Goal: Task Accomplishment & Management: Manage account settings

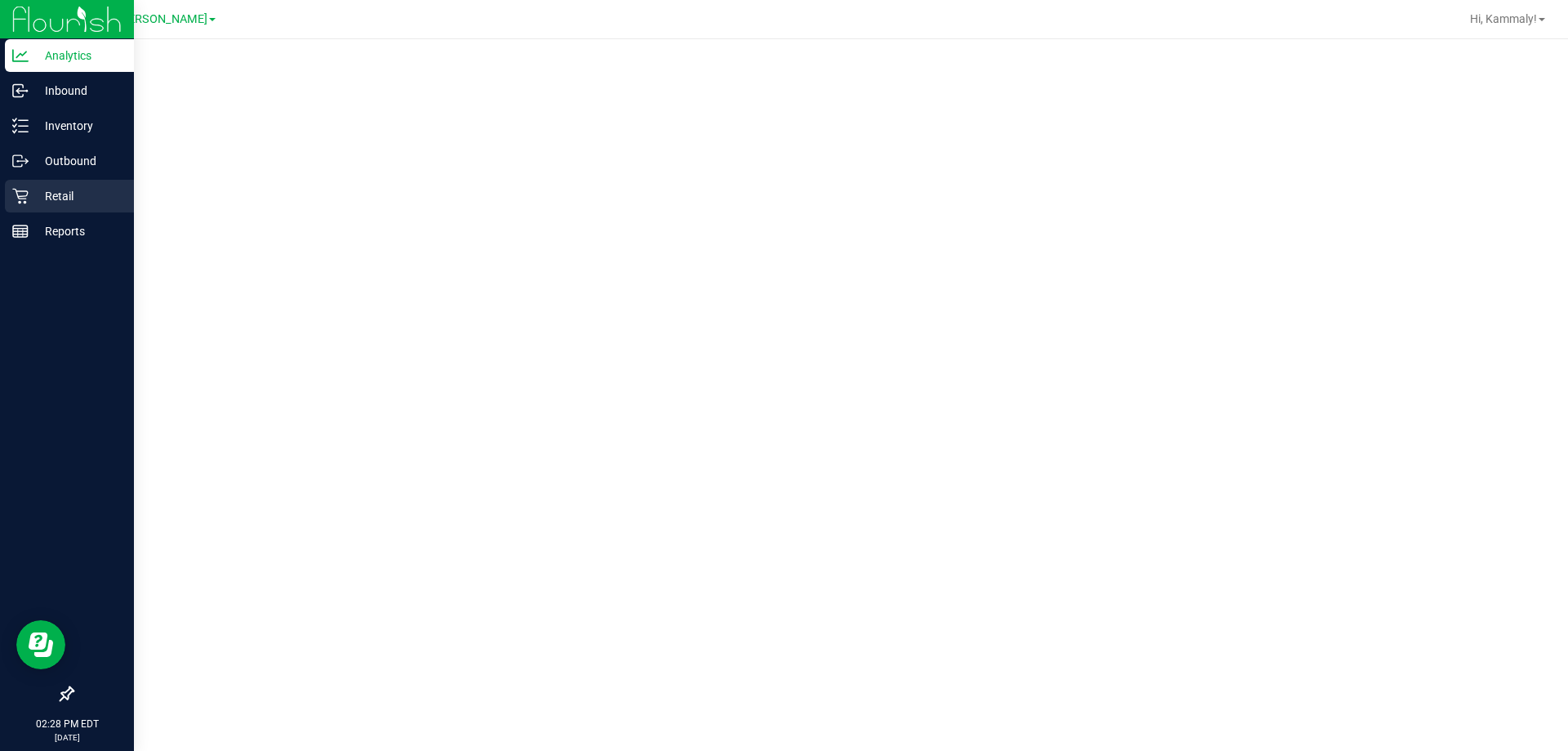
click at [44, 195] on p "Retail" at bounding box center [77, 196] width 98 height 20
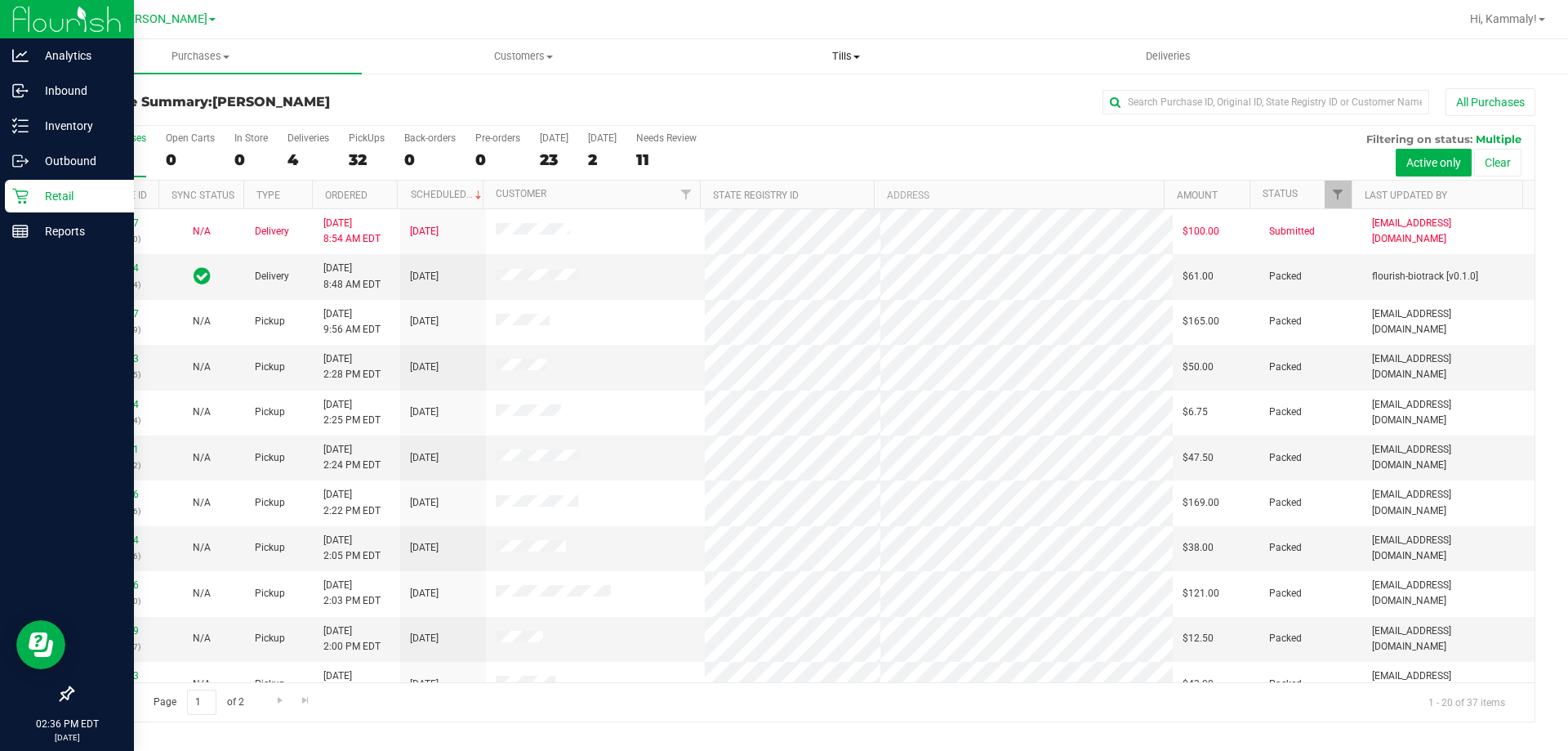
click at [840, 48] on uib-tab-heading "Tills Manage tills Reconcile e-payments" at bounding box center [845, 56] width 321 height 32
click at [810, 92] on li "Manage tills" at bounding box center [845, 99] width 323 height 20
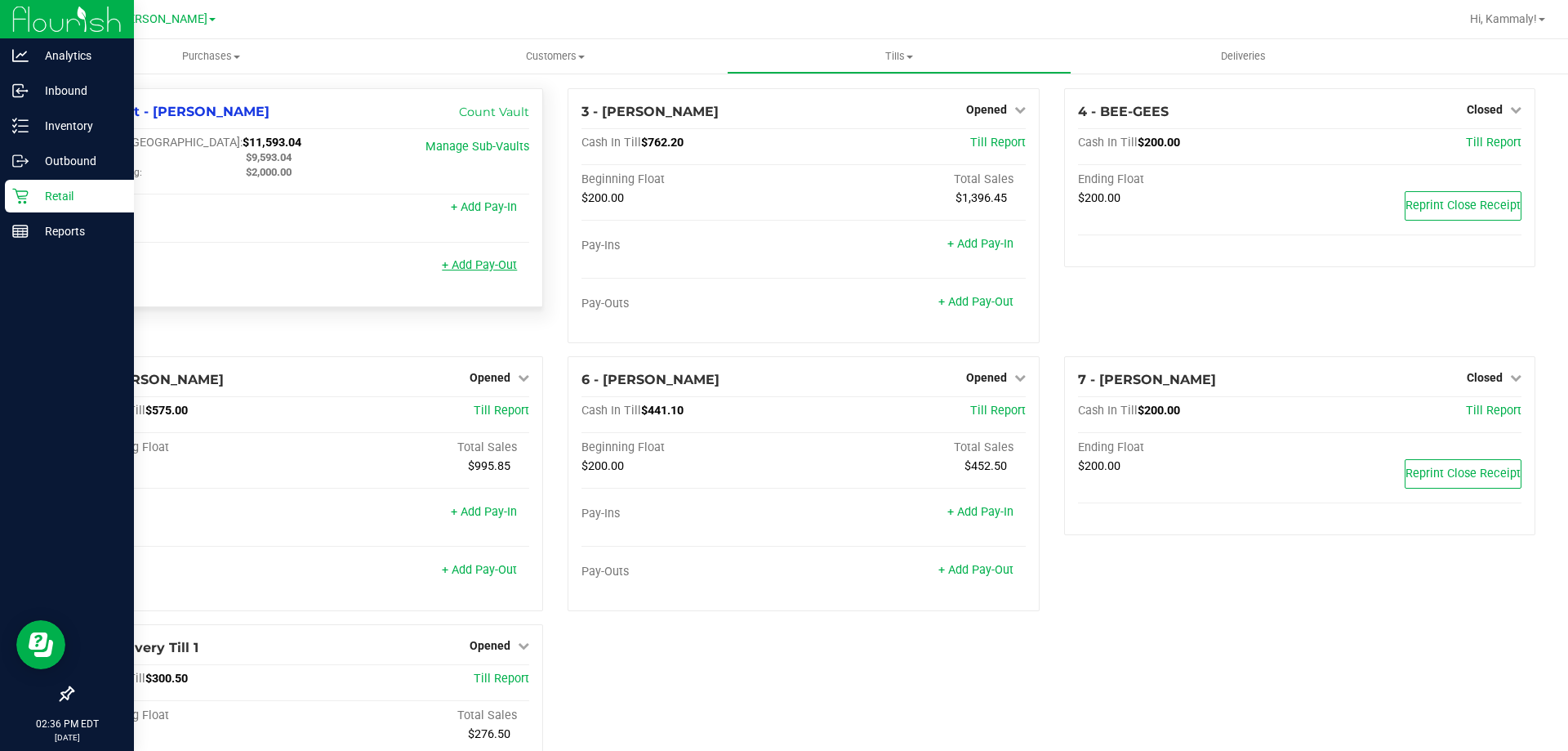
click at [456, 270] on link "+ Add Pay-Out" at bounding box center [479, 265] width 75 height 14
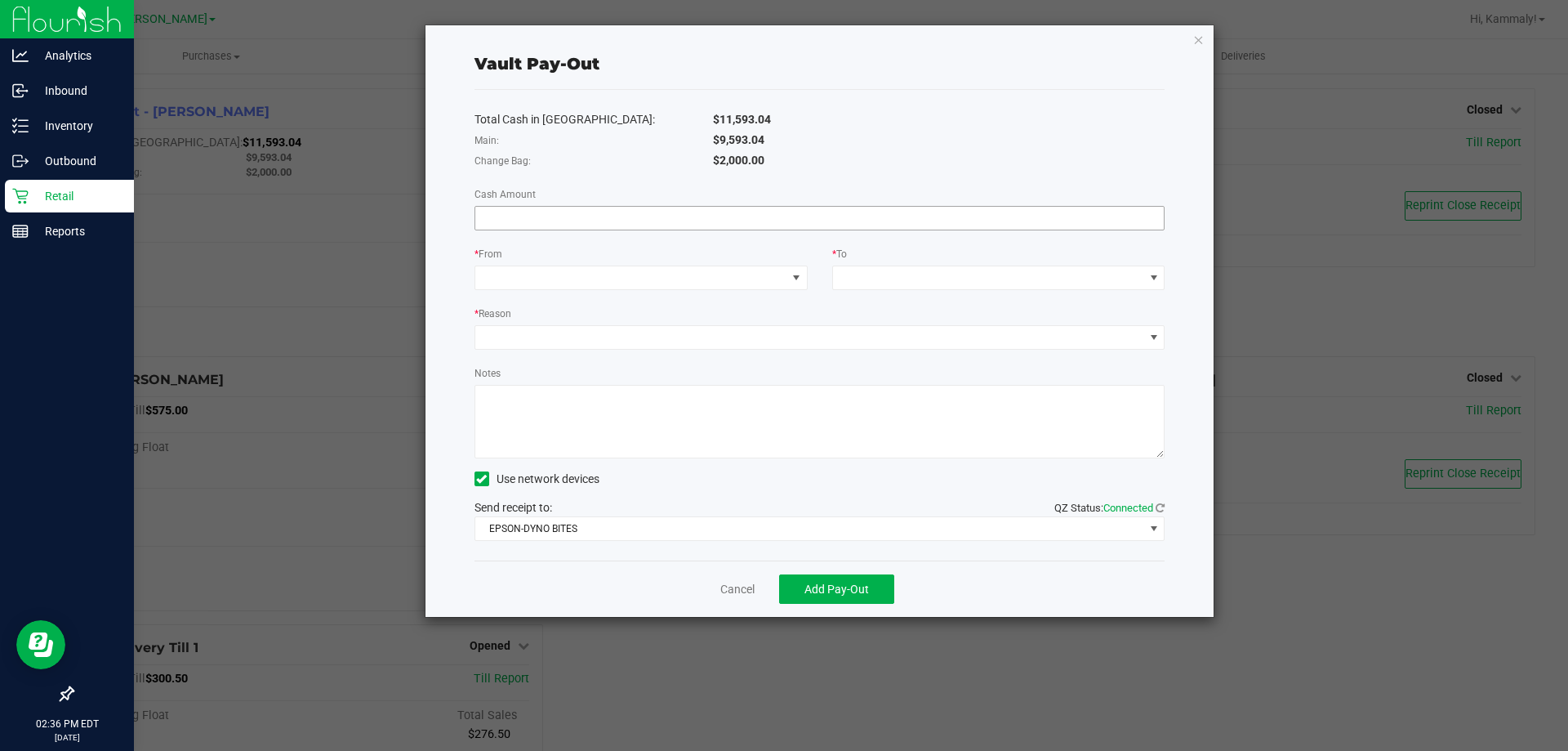
click at [720, 225] on input at bounding box center [820, 218] width 690 height 23
type input "$9,593.04"
click at [669, 289] on span at bounding box center [630, 278] width 311 height 23
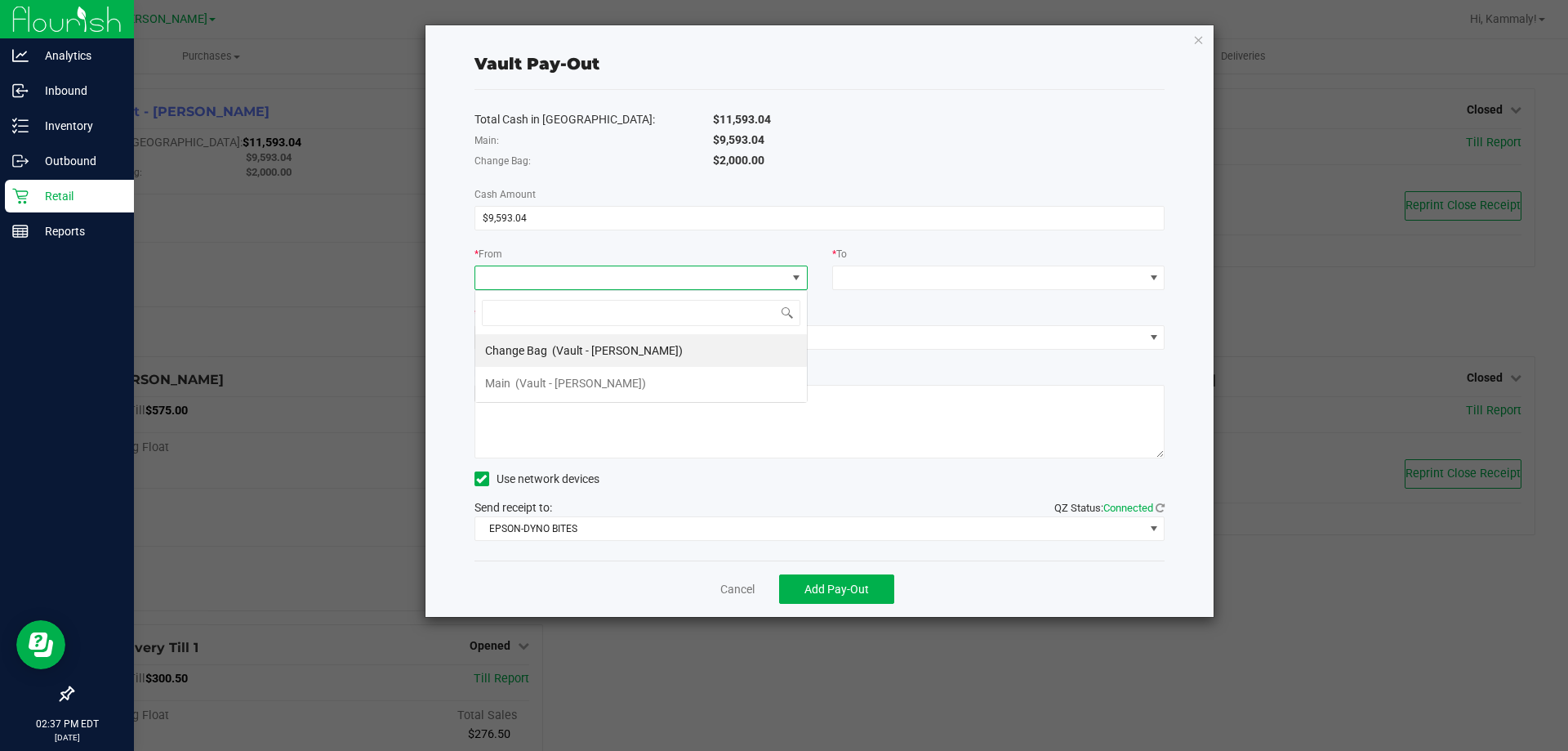
scroll to position [25, 333]
click at [555, 381] on span "(Vault - [PERSON_NAME])" at bounding box center [580, 382] width 130 height 13
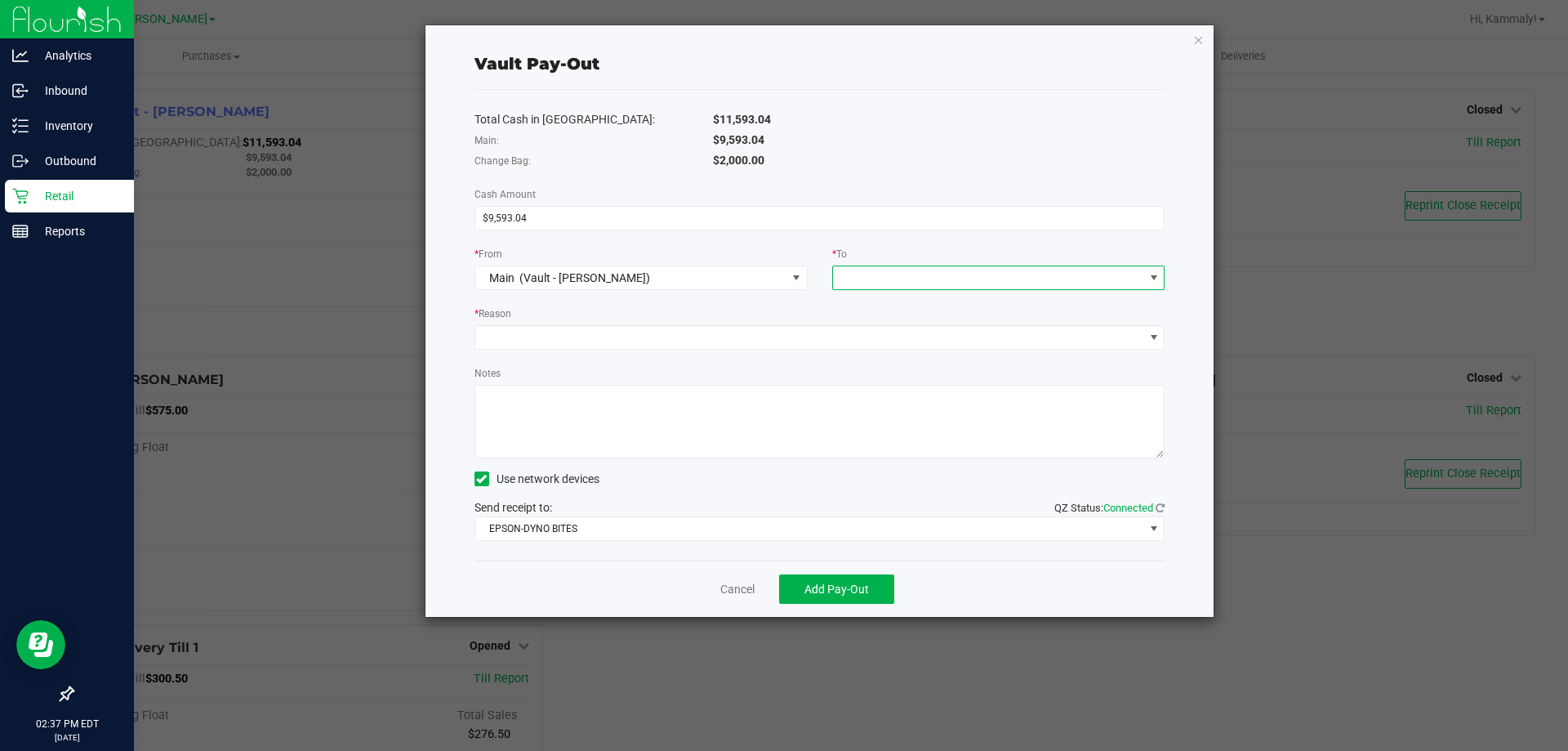
click at [855, 286] on span at bounding box center [987, 278] width 311 height 23
click at [898, 480] on span "Empyreal Transfer" at bounding box center [889, 480] width 92 height 13
click at [709, 316] on div "* Reason" at bounding box center [820, 315] width 691 height 20
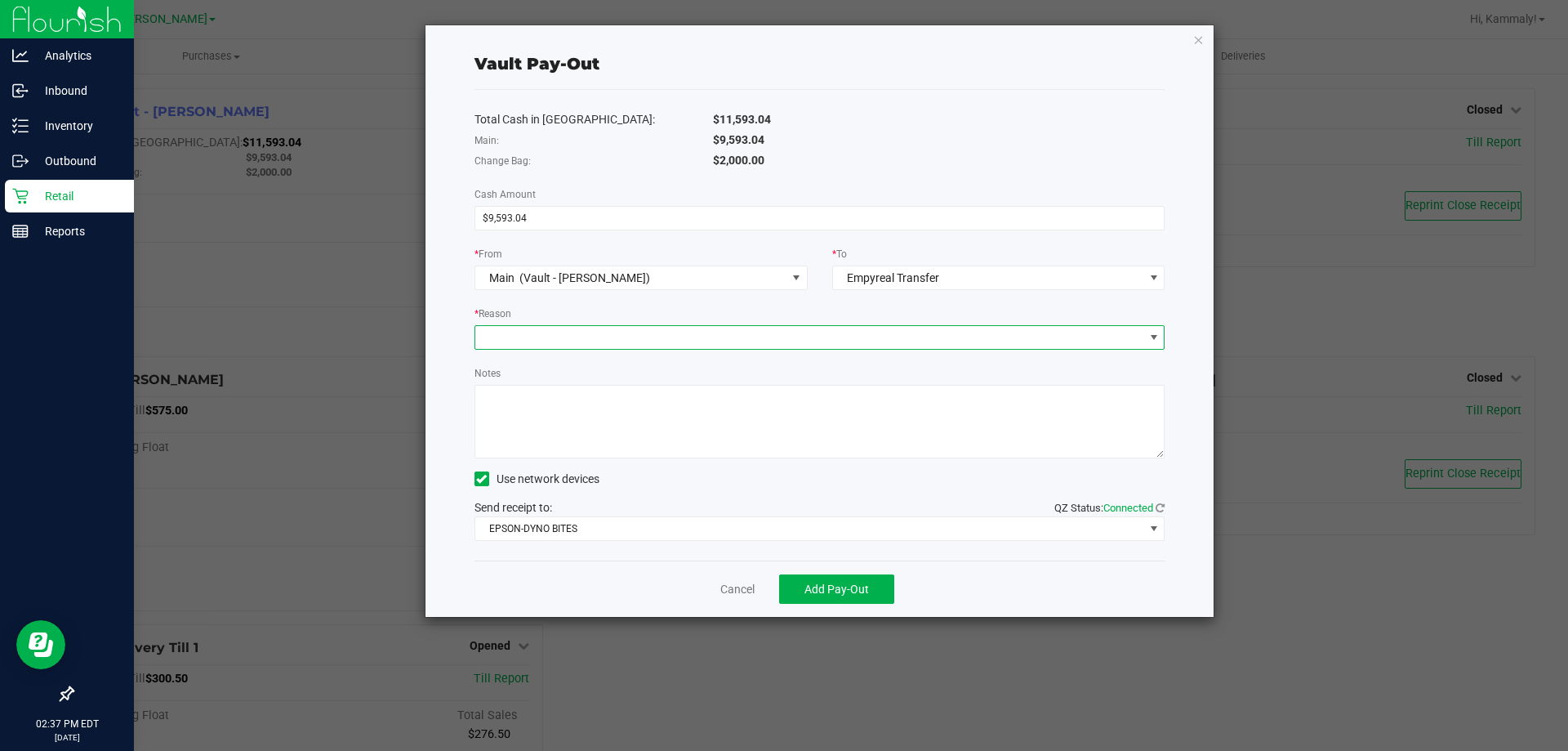
click at [705, 334] on span at bounding box center [810, 337] width 669 height 23
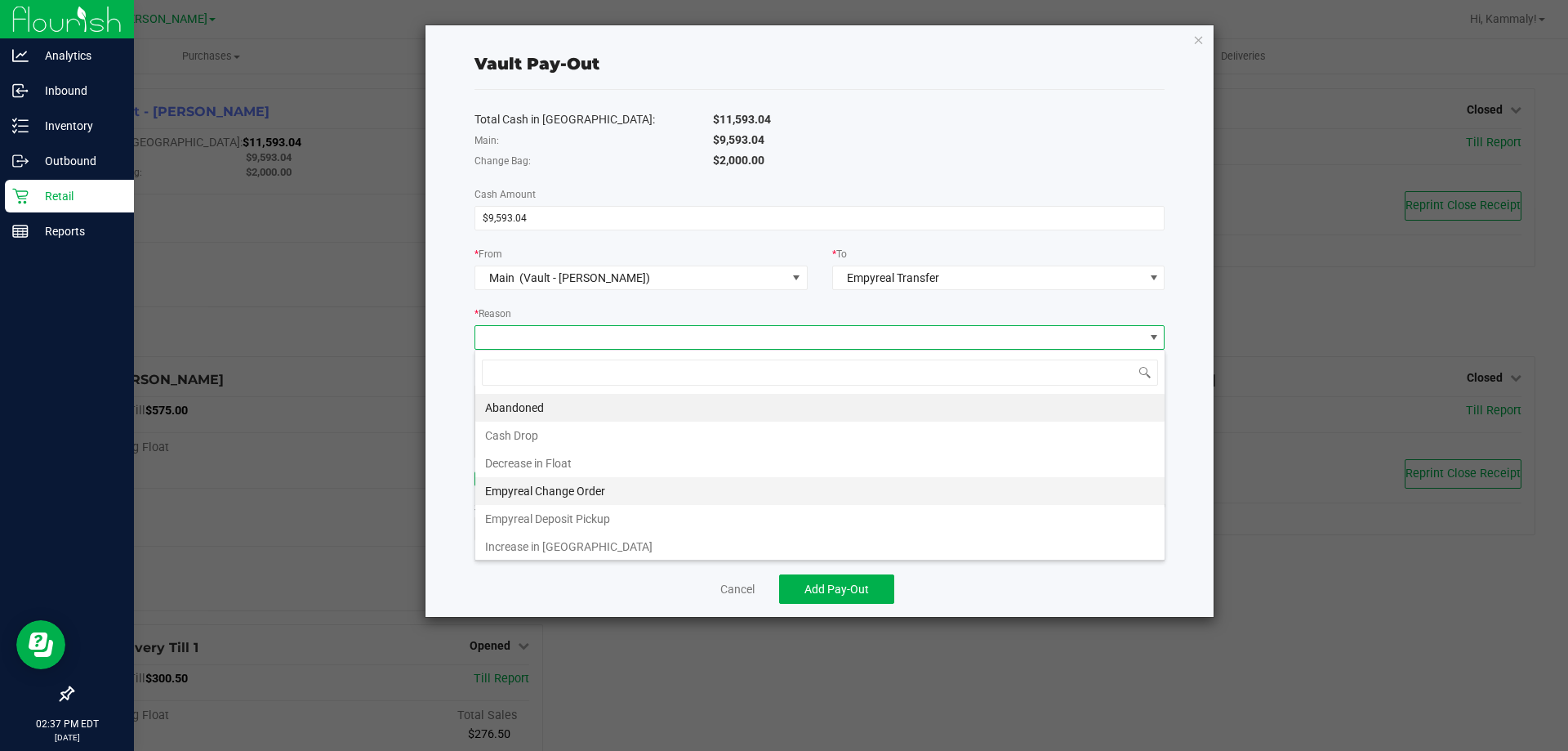
scroll to position [3, 0]
click at [585, 524] on li "Empyreal Deposit Pickup" at bounding box center [820, 515] width 690 height 28
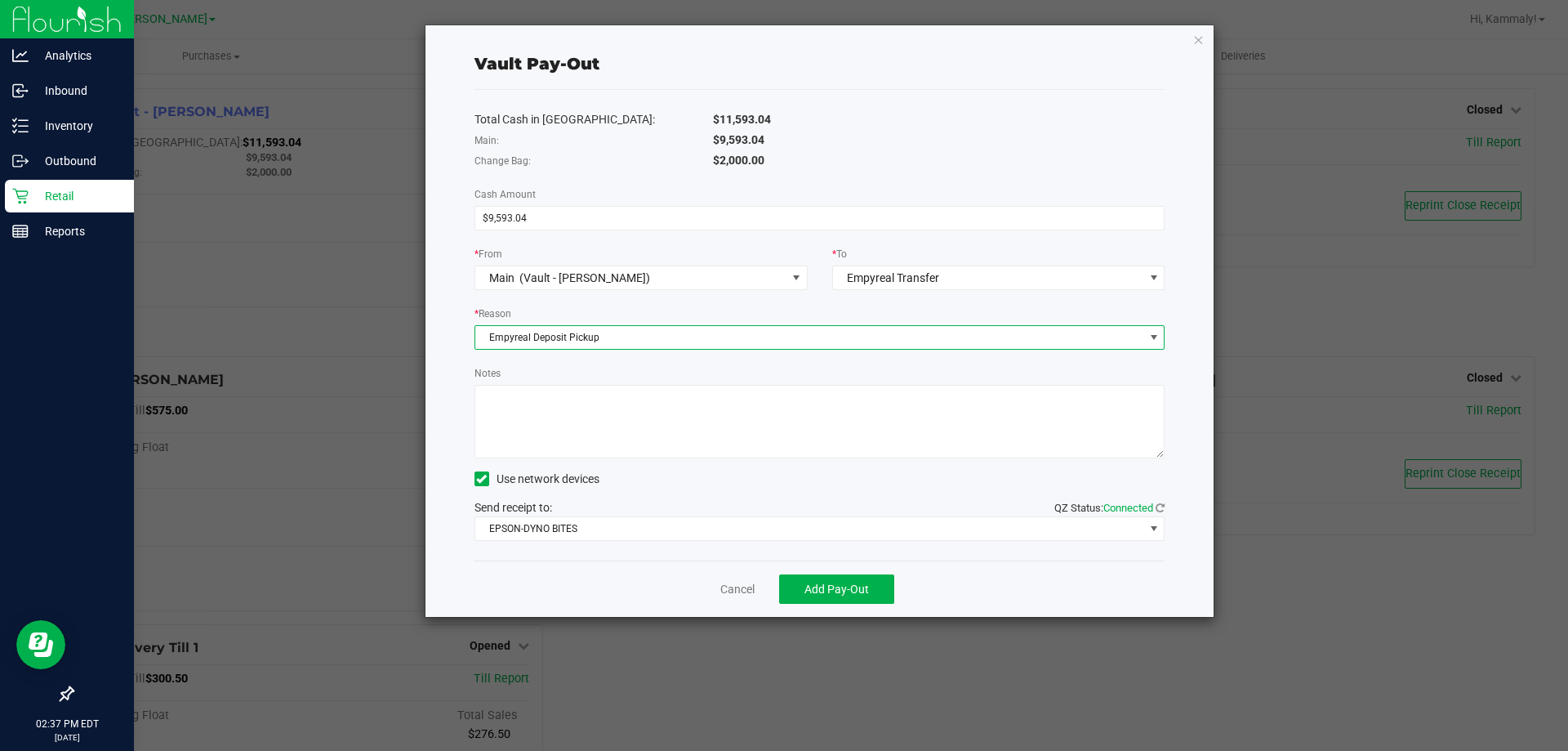
click at [640, 398] on textarea "Notes" at bounding box center [820, 421] width 691 height 73
click at [675, 397] on textarea "Notes" at bounding box center [820, 421] width 691 height 73
click at [831, 405] on textarea "Notes" at bounding box center [820, 421] width 691 height 73
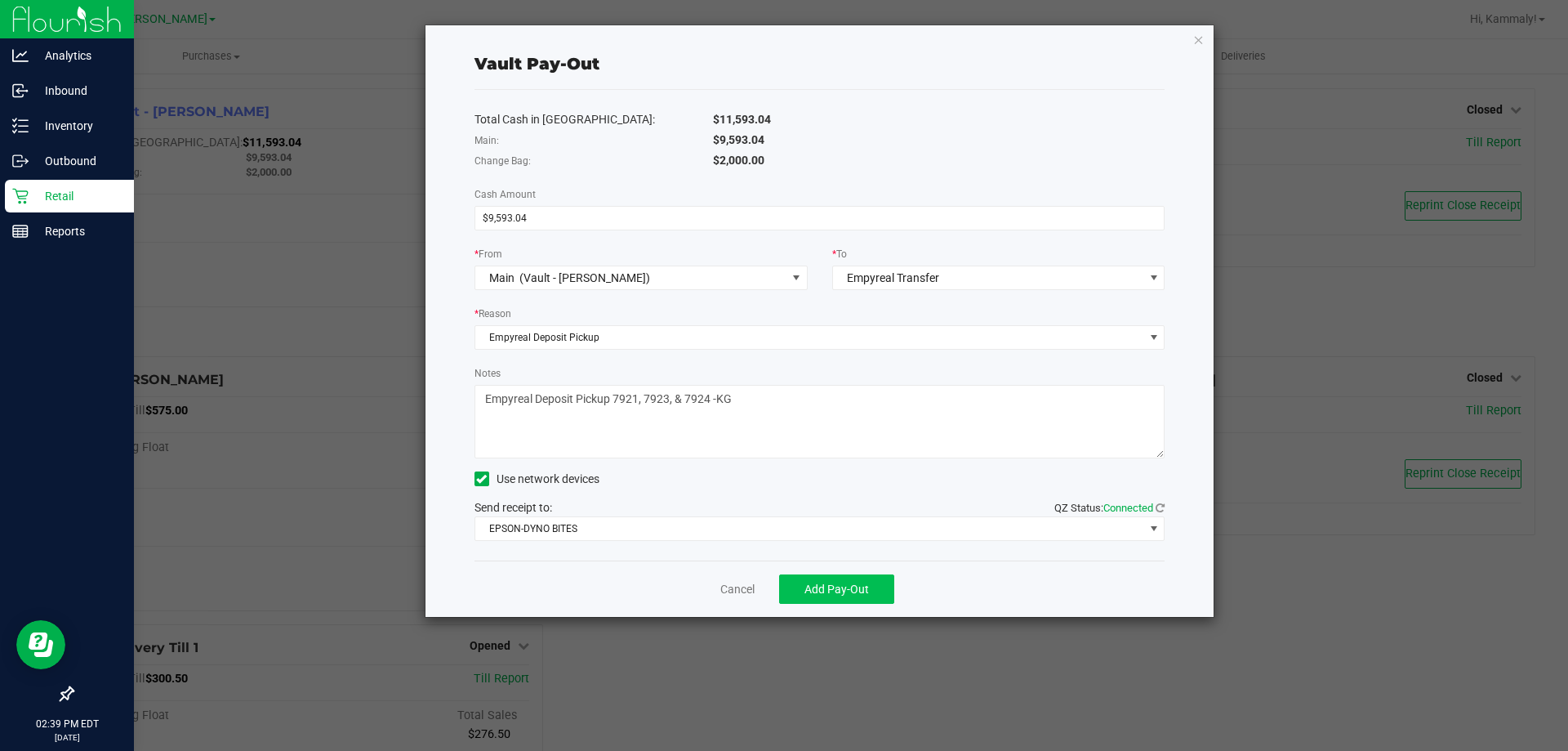
type textarea "Empyreal Deposit Pickup 7921, 7923, & 7924 -KG"
click at [856, 589] on span "Add Pay-Out" at bounding box center [837, 588] width 65 height 13
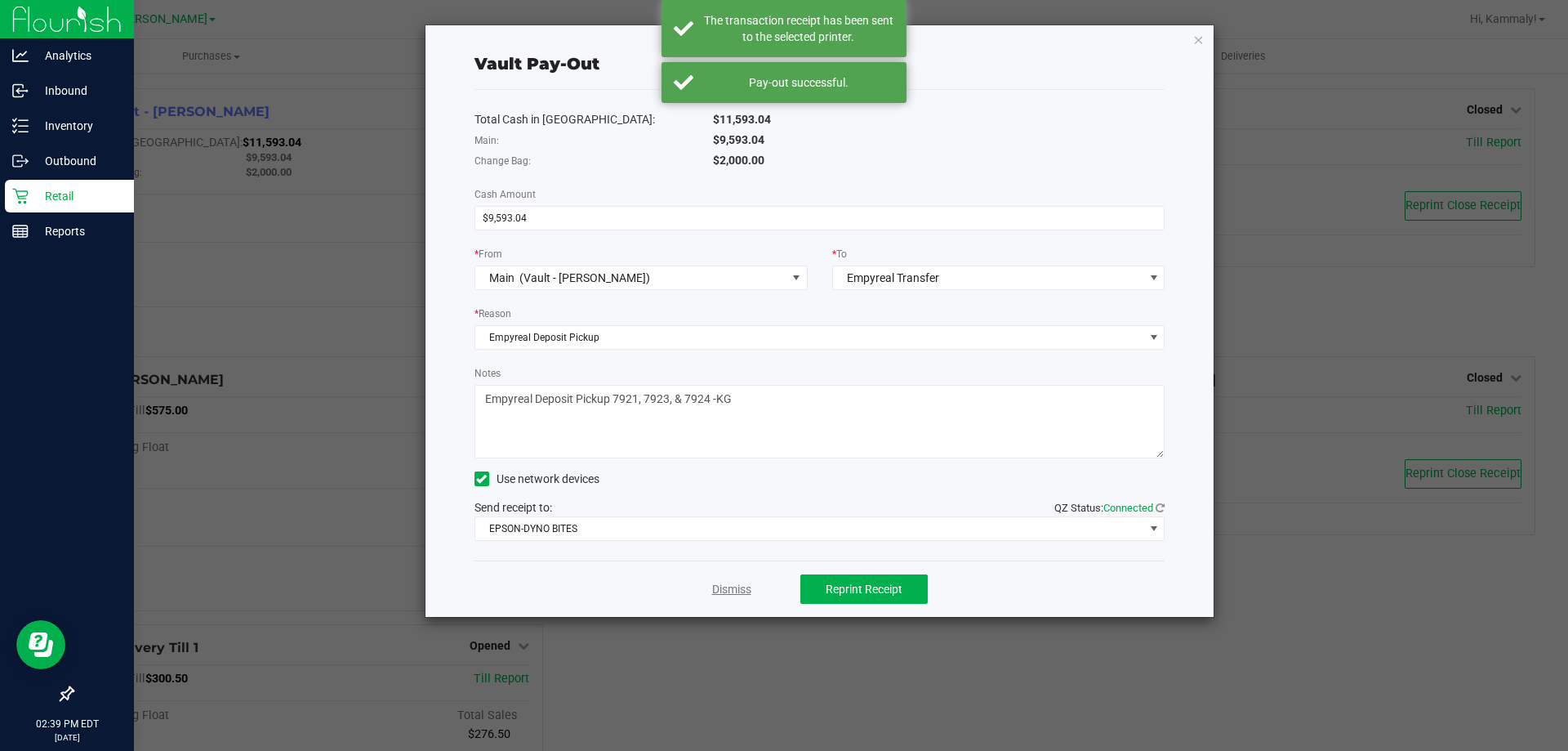
click at [719, 589] on link "Dismiss" at bounding box center [731, 589] width 39 height 17
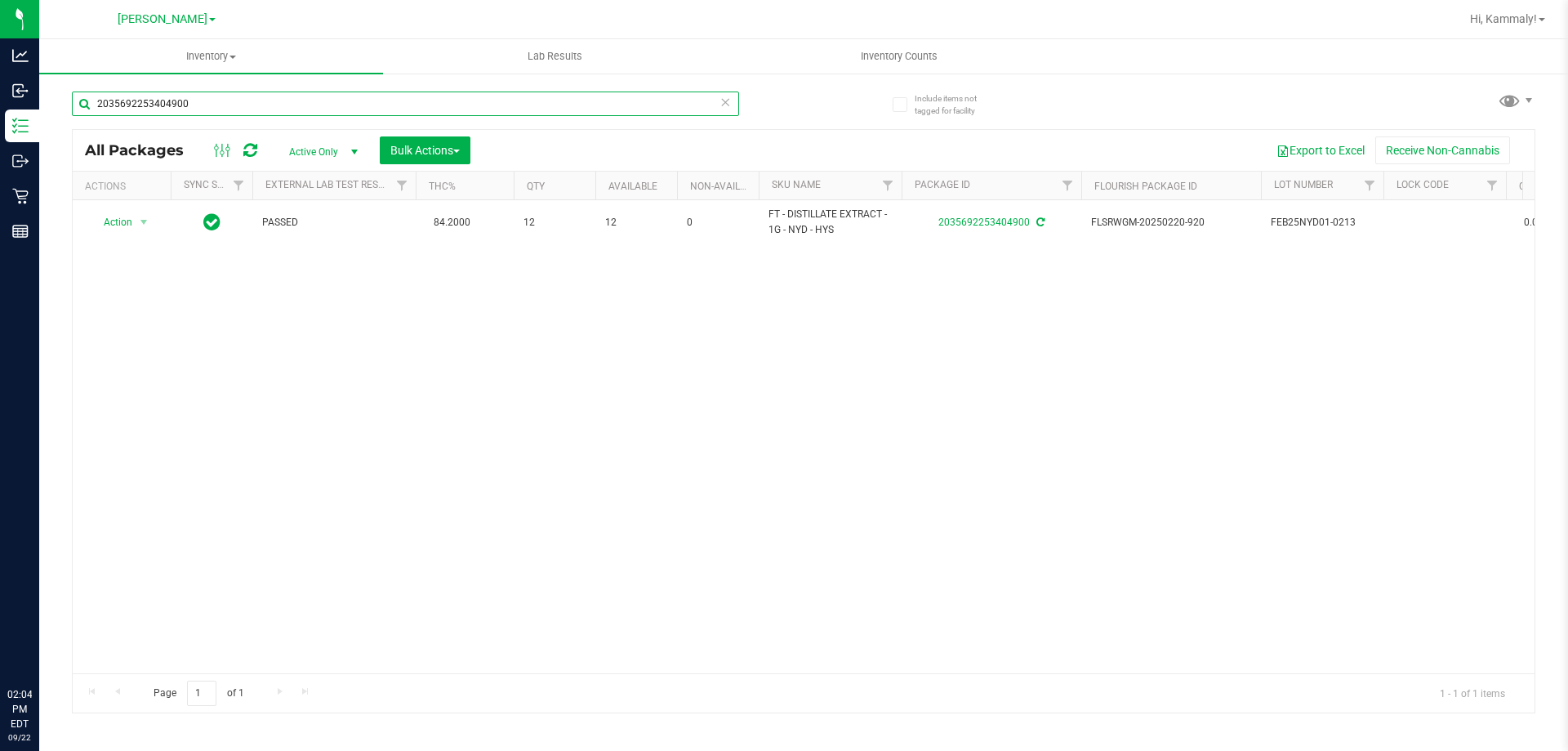
click at [192, 106] on input "2035692253404900" at bounding box center [405, 103] width 667 height 25
type input "0095793090457330"
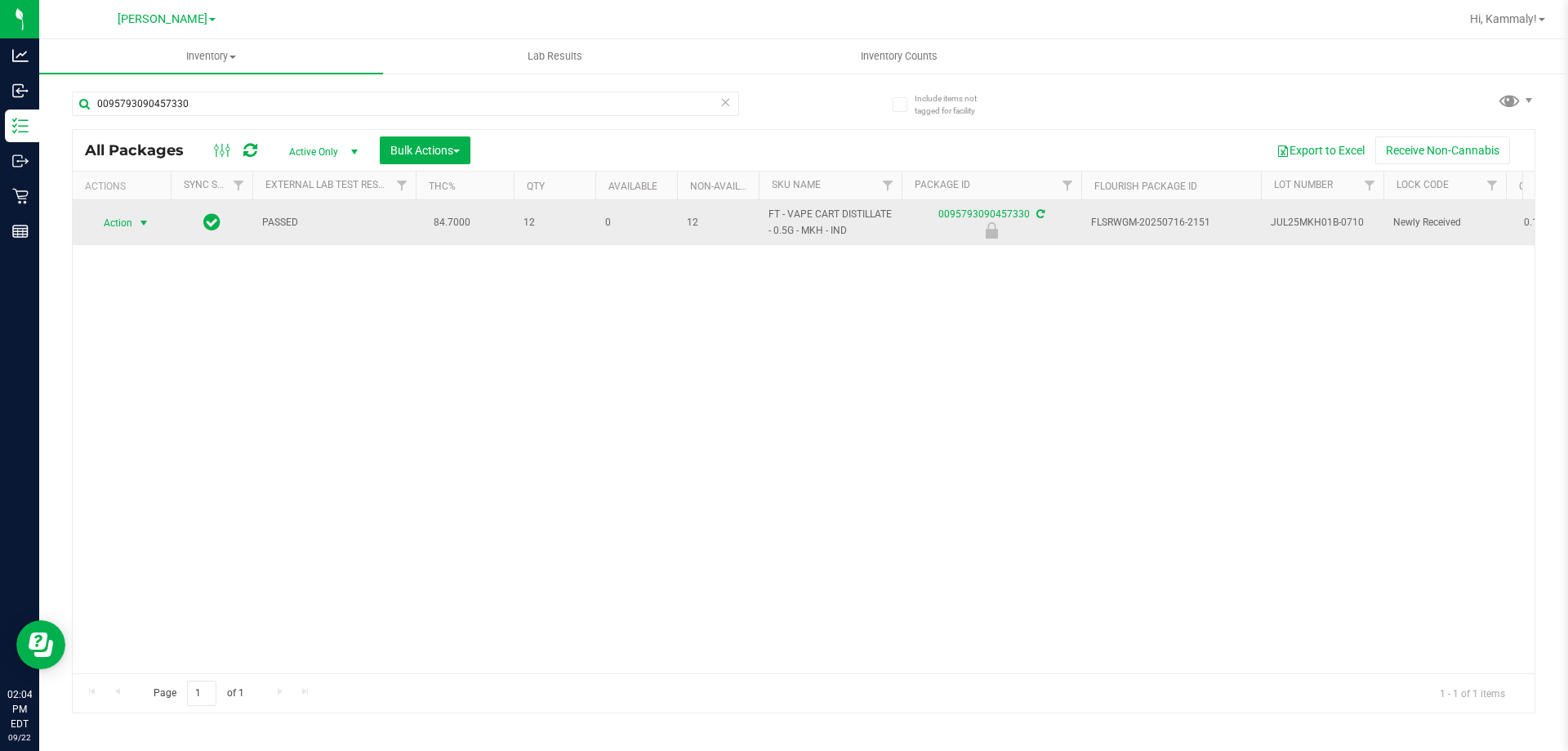
click at [118, 219] on span "Action" at bounding box center [112, 222] width 44 height 23
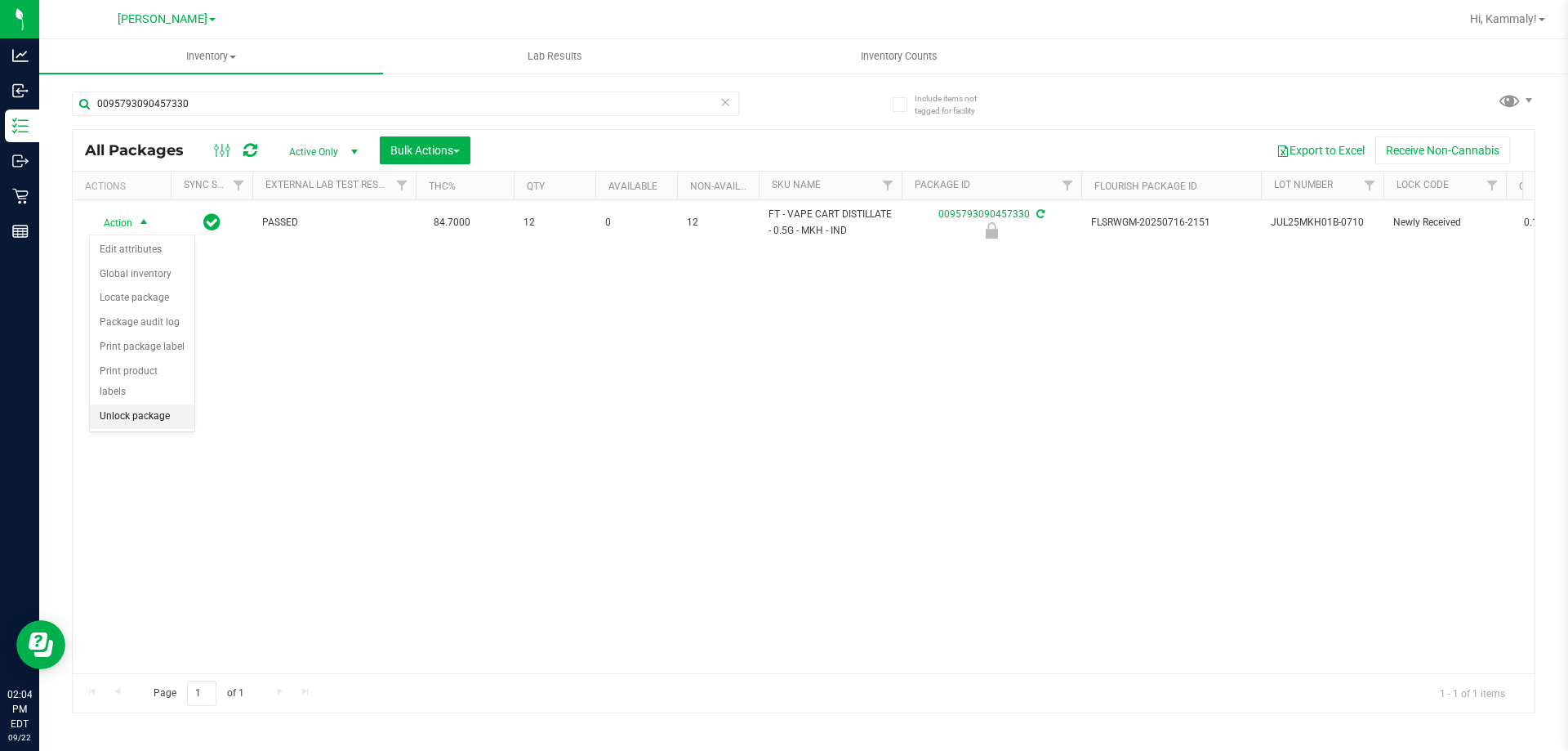
click at [167, 404] on li "Unlock package" at bounding box center [142, 416] width 105 height 25
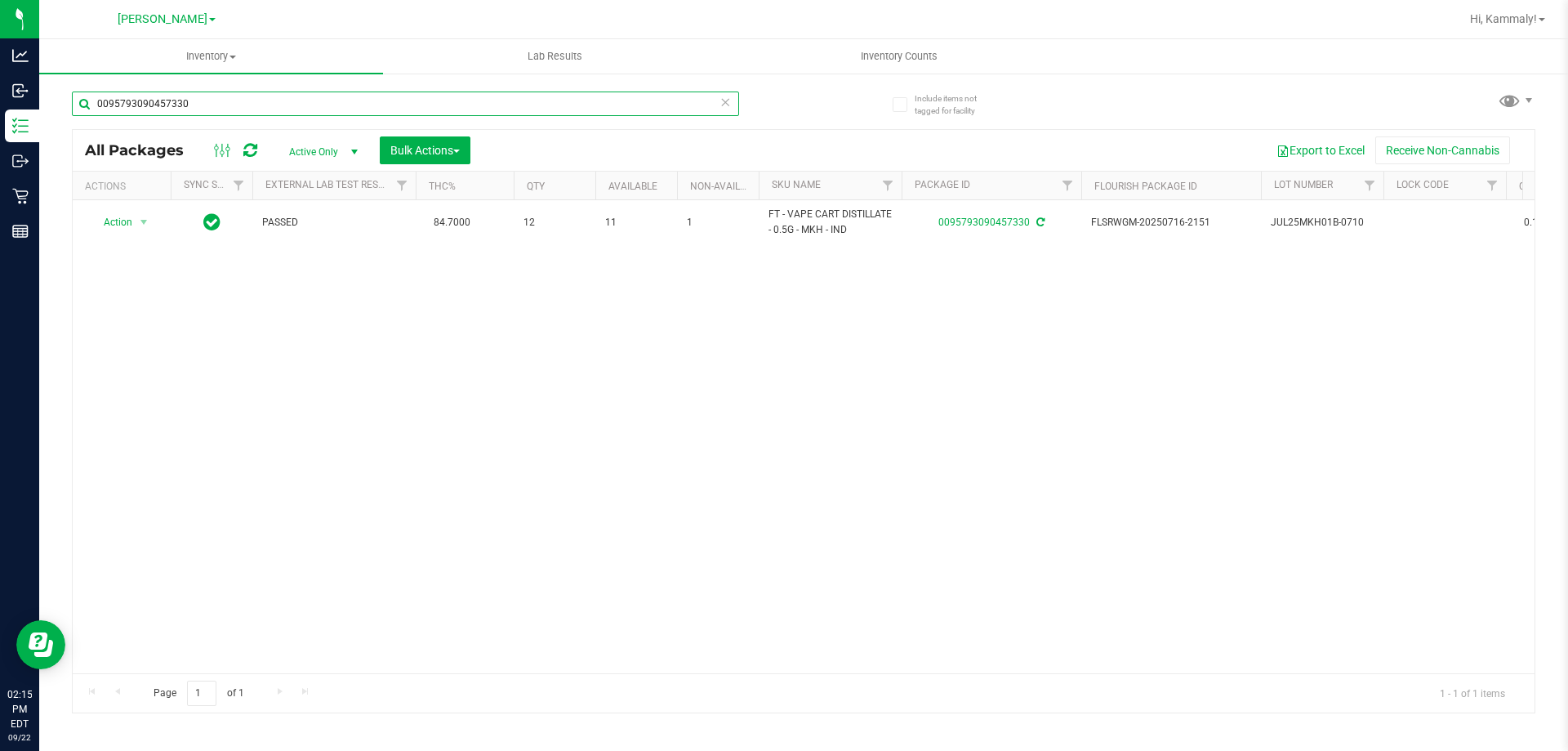
click at [691, 105] on input "0095793090457330" at bounding box center [405, 103] width 667 height 25
type input "4901584497246284"
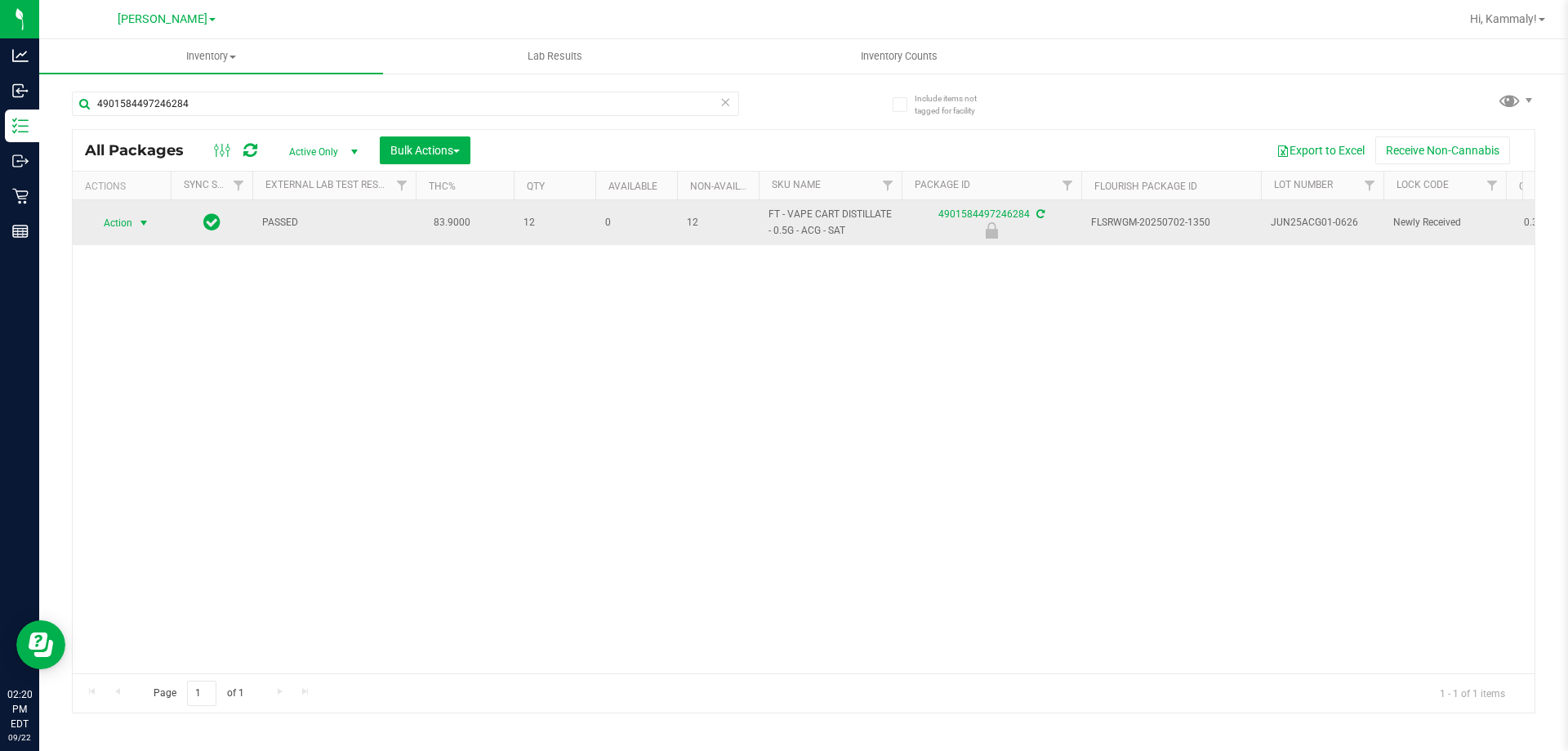
click at [115, 226] on span "Action" at bounding box center [112, 222] width 44 height 23
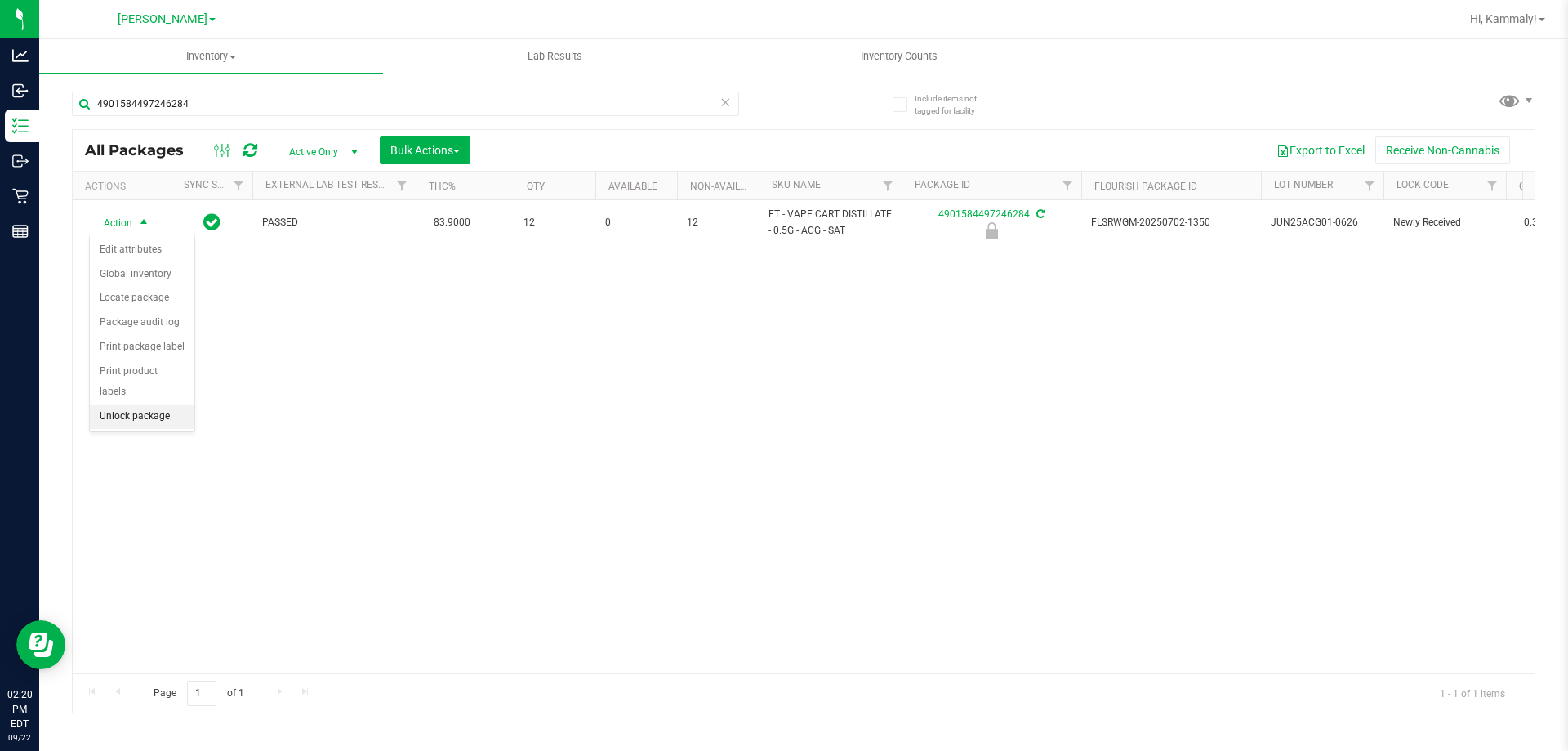
click at [129, 404] on li "Unlock package" at bounding box center [142, 416] width 105 height 25
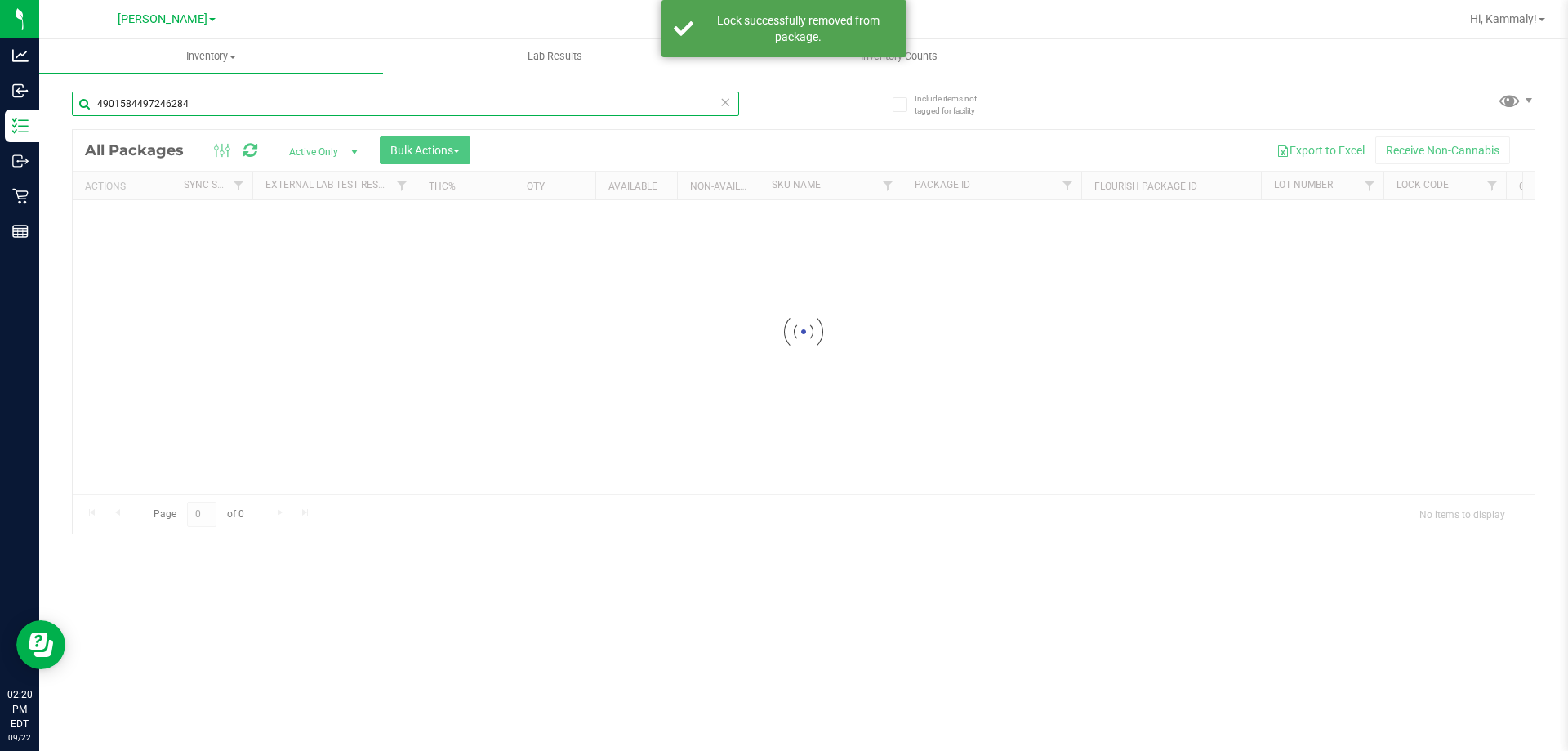
click at [296, 106] on input "4901584497246284" at bounding box center [405, 103] width 667 height 25
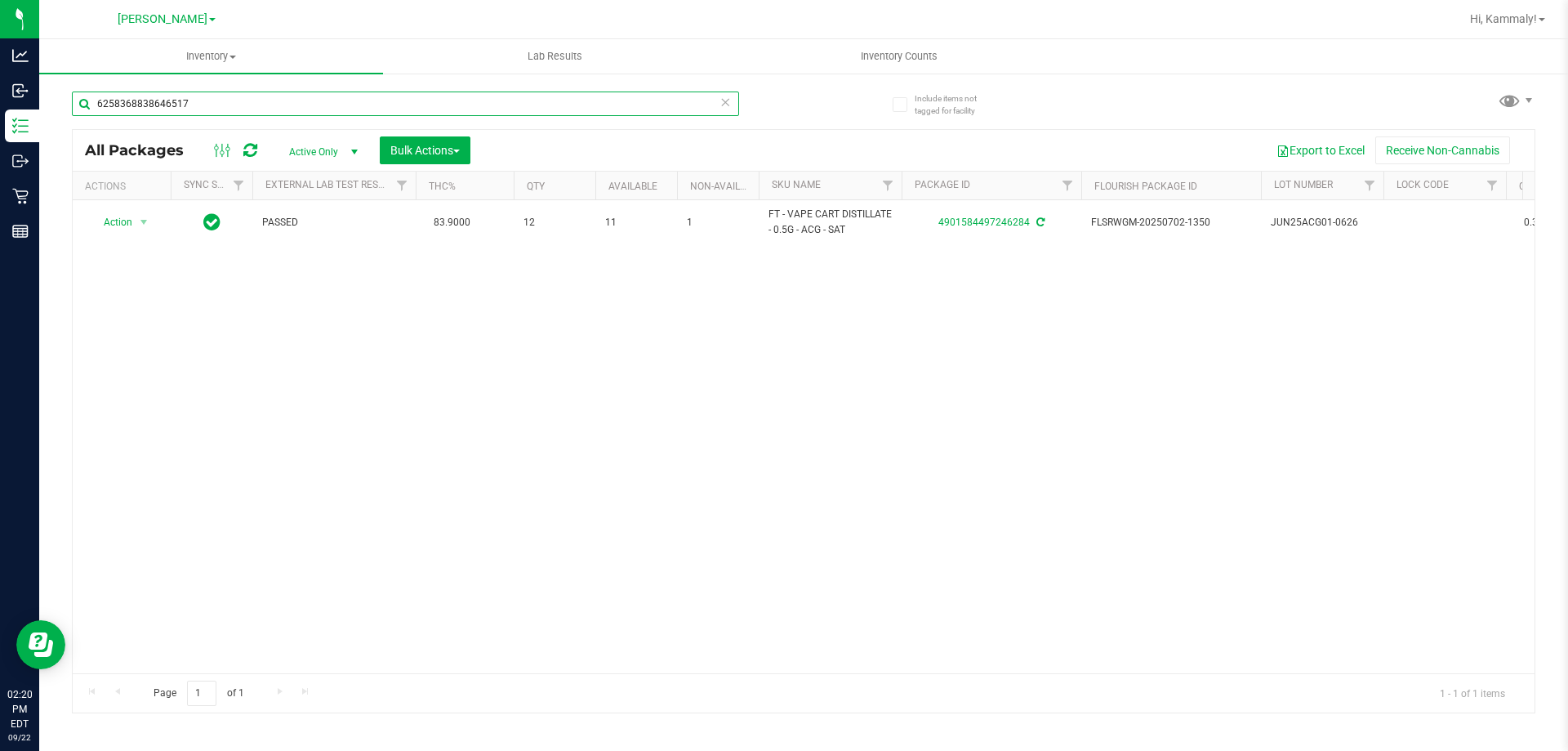
type input "6258368838646517"
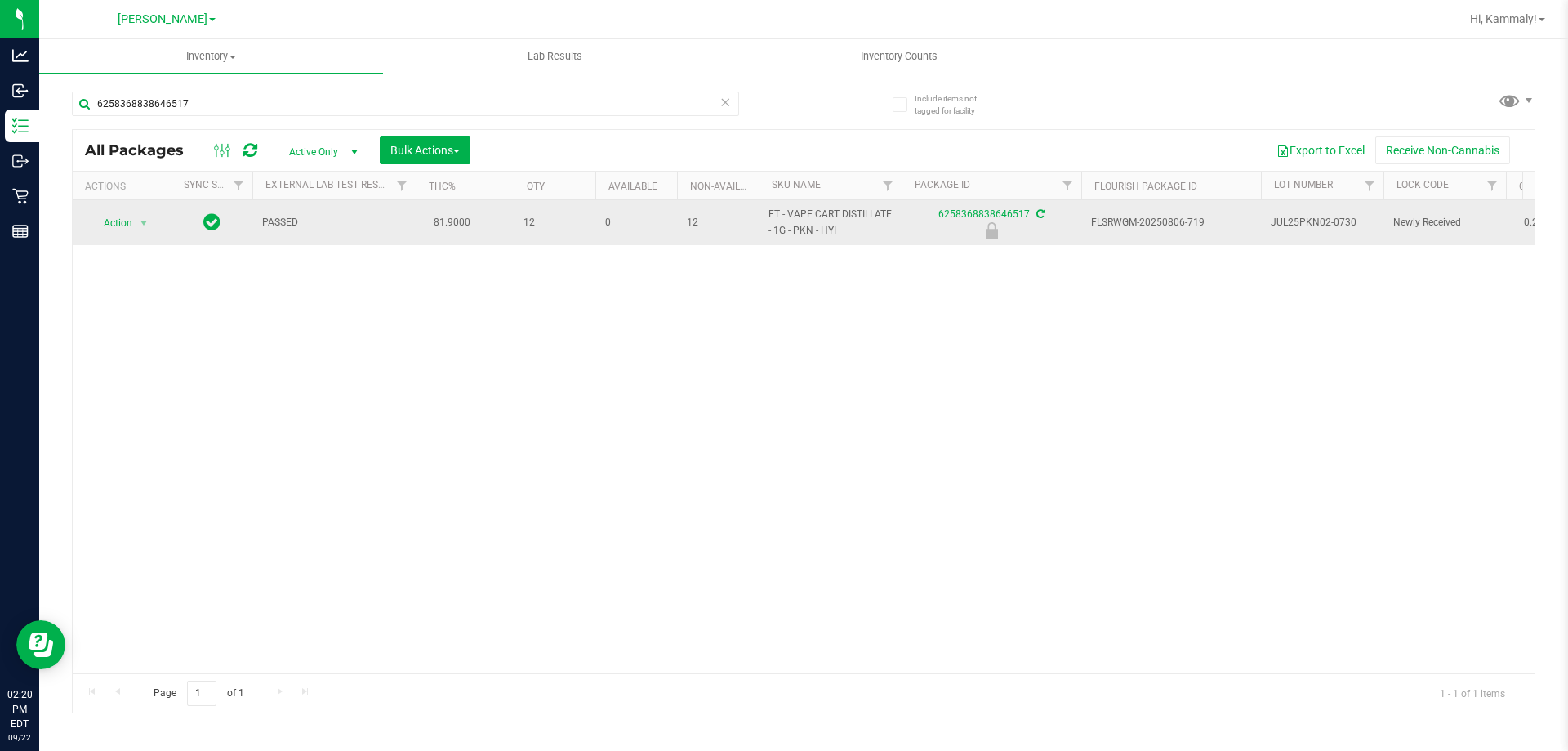
click at [117, 227] on span "Action" at bounding box center [112, 222] width 44 height 23
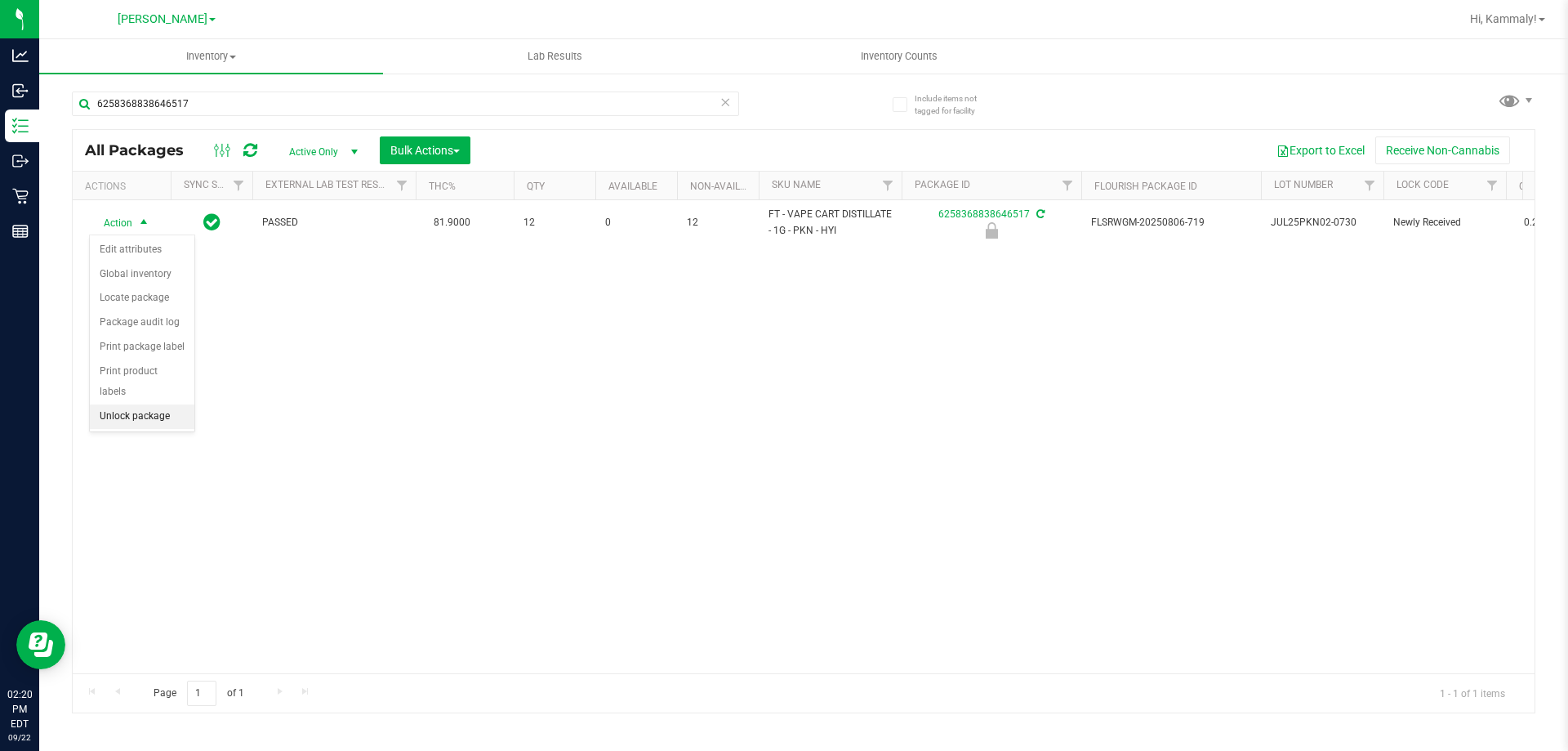
click at [177, 404] on li "Unlock package" at bounding box center [142, 416] width 105 height 25
click at [364, 77] on div "6258368838646517" at bounding box center [437, 102] width 731 height 52
click at [362, 86] on div "6258368838646517" at bounding box center [437, 102] width 731 height 52
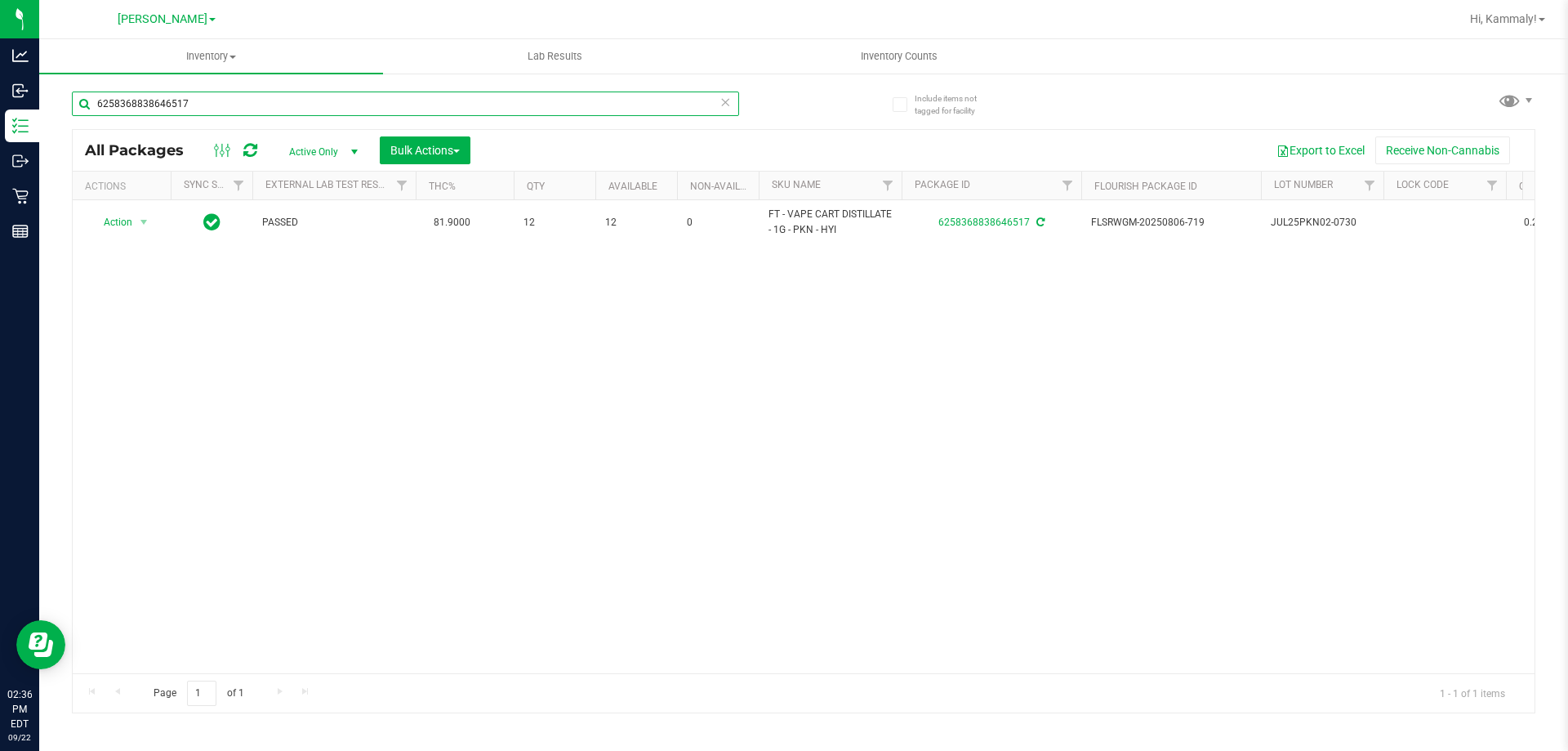
click at [361, 95] on input "6258368838646517" at bounding box center [405, 103] width 667 height 25
type input "1267999069531695"
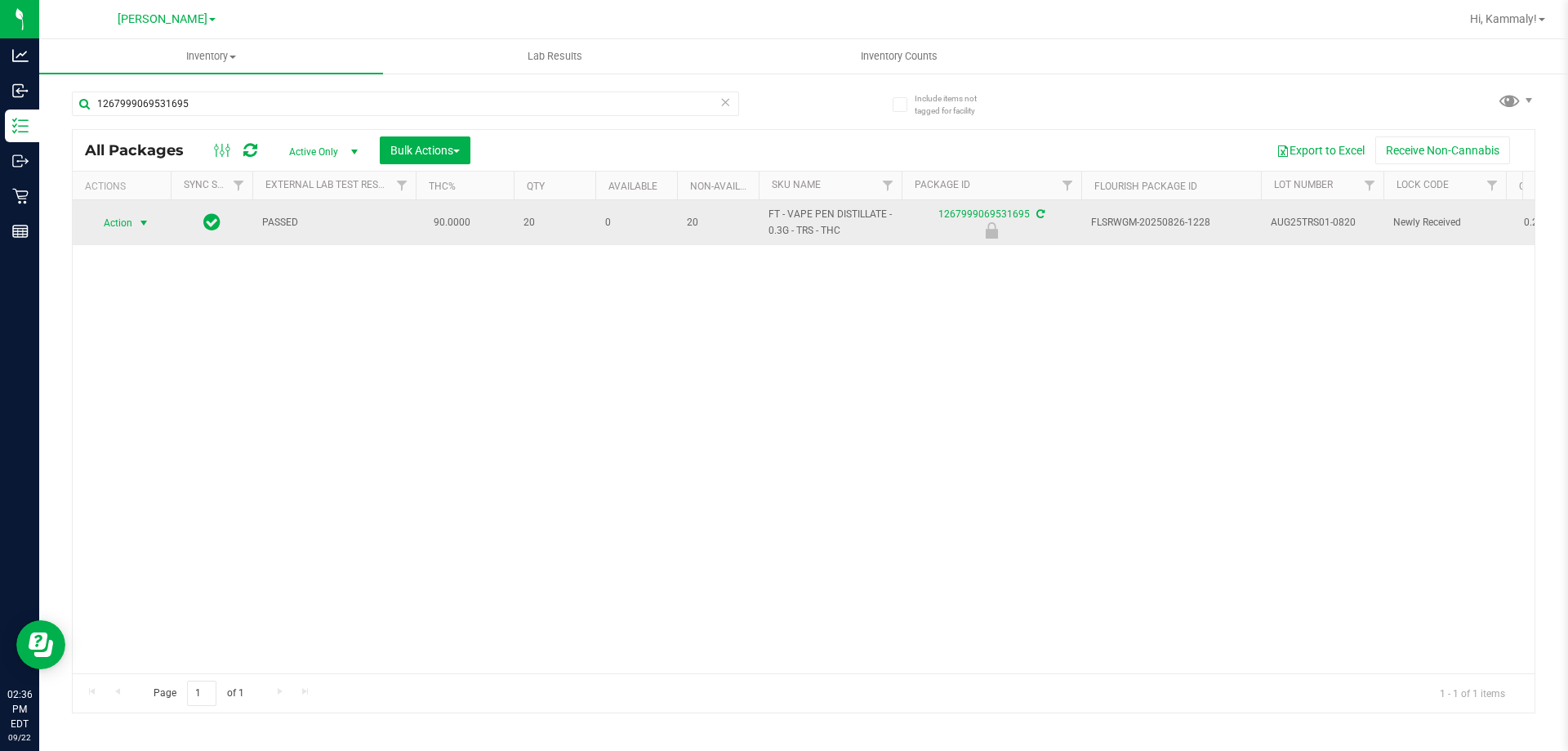
click at [140, 227] on span "select" at bounding box center [143, 222] width 13 height 13
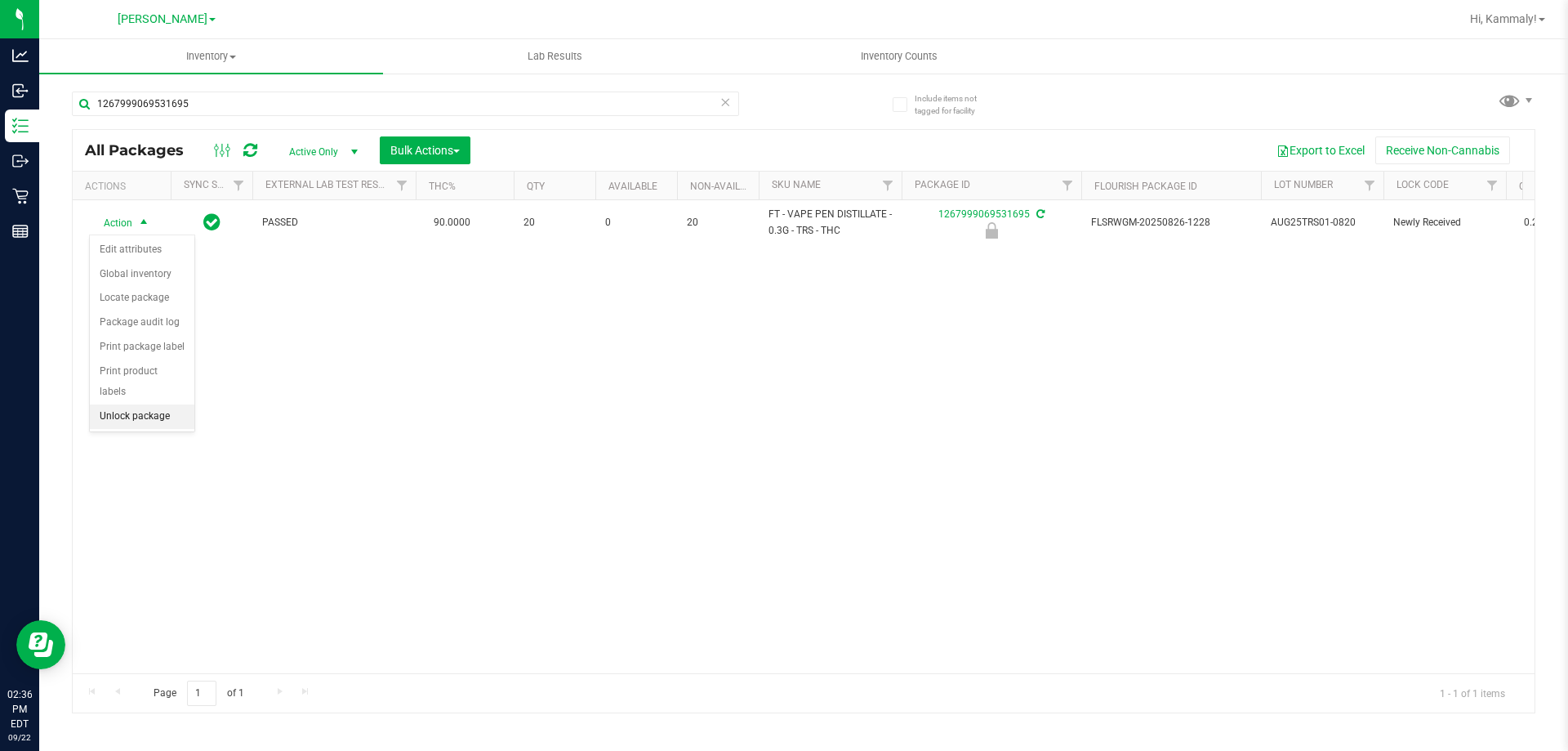
click at [124, 407] on li "Unlock package" at bounding box center [142, 416] width 105 height 25
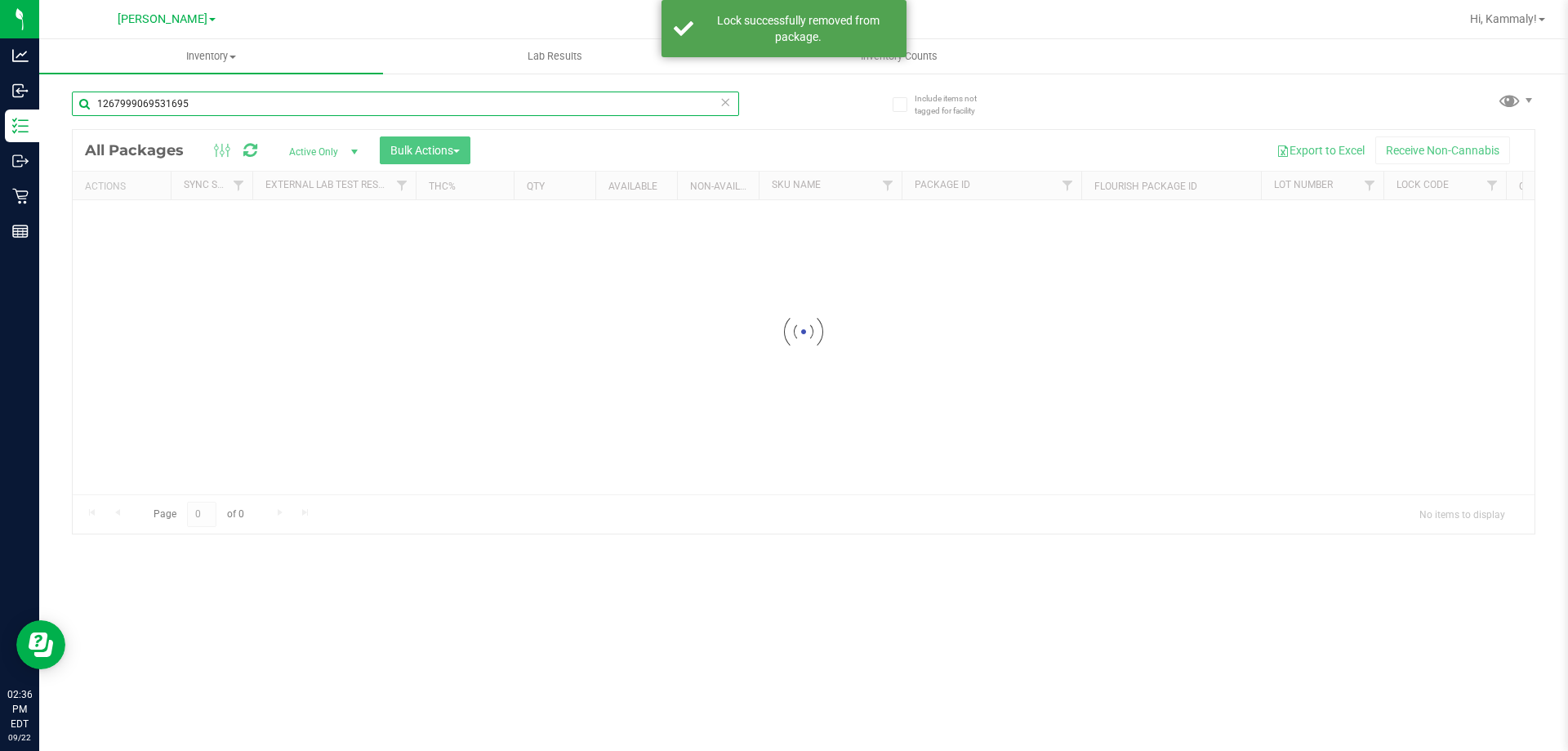
click at [257, 102] on input "1267999069531695" at bounding box center [405, 103] width 667 height 25
click at [257, 102] on div "Inventory All packages All inventory Waste log Create inventory Lab Results Inv…" at bounding box center [804, 394] width 1529 height 711
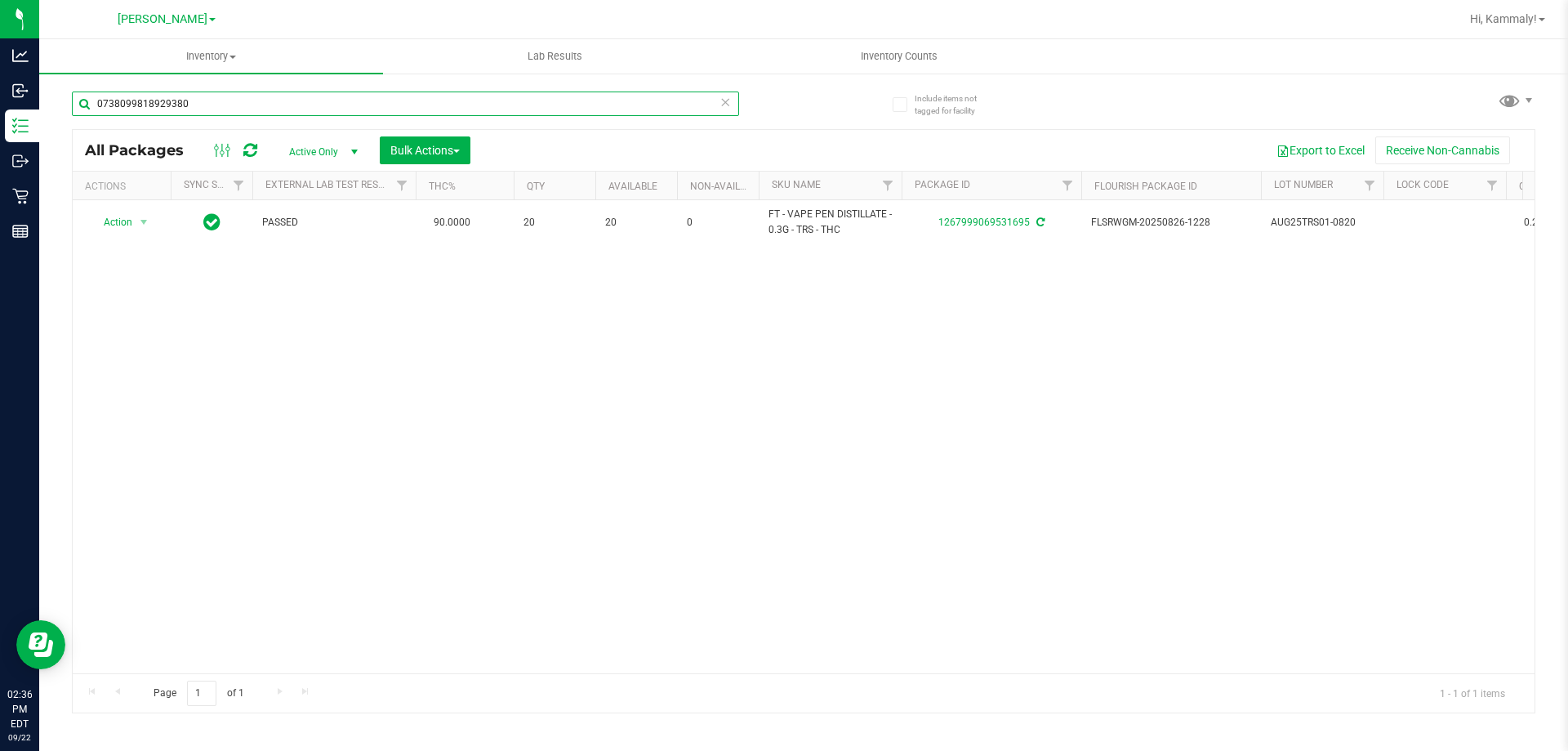
type input "0738099818929380"
click at [409, 382] on div "Action Action Edit attributes Global inventory Locate package Package audit log…" at bounding box center [803, 436] width 1462 height 473
